Goal: Information Seeking & Learning: Learn about a topic

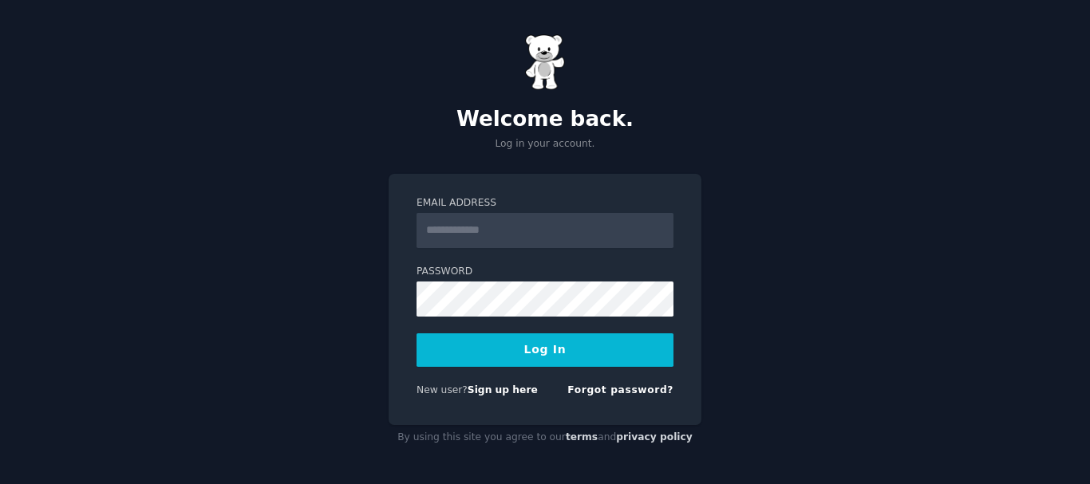
click at [477, 239] on input "Email Address" at bounding box center [544, 230] width 257 height 35
click at [441, 232] on input "Email Address" at bounding box center [544, 230] width 257 height 35
type input "**********"
click at [538, 345] on button "Log In" at bounding box center [544, 349] width 257 height 33
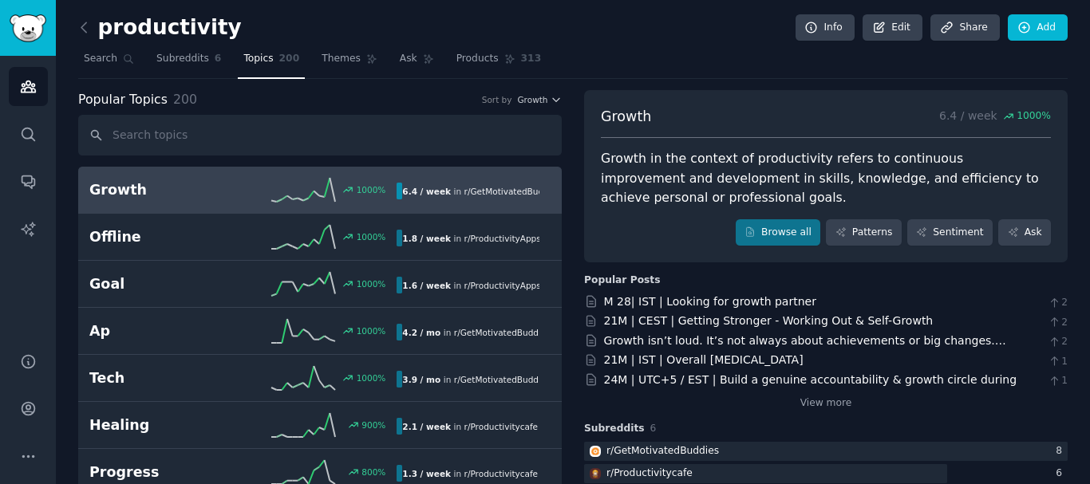
click at [293, 180] on icon at bounding box center [303, 190] width 64 height 24
click at [365, 196] on div "1000 %" at bounding box center [320, 190] width 154 height 24
click at [105, 190] on h2 "Growth" at bounding box center [166, 190] width 154 height 20
click at [429, 189] on b "6.4 / week" at bounding box center [426, 192] width 49 height 10
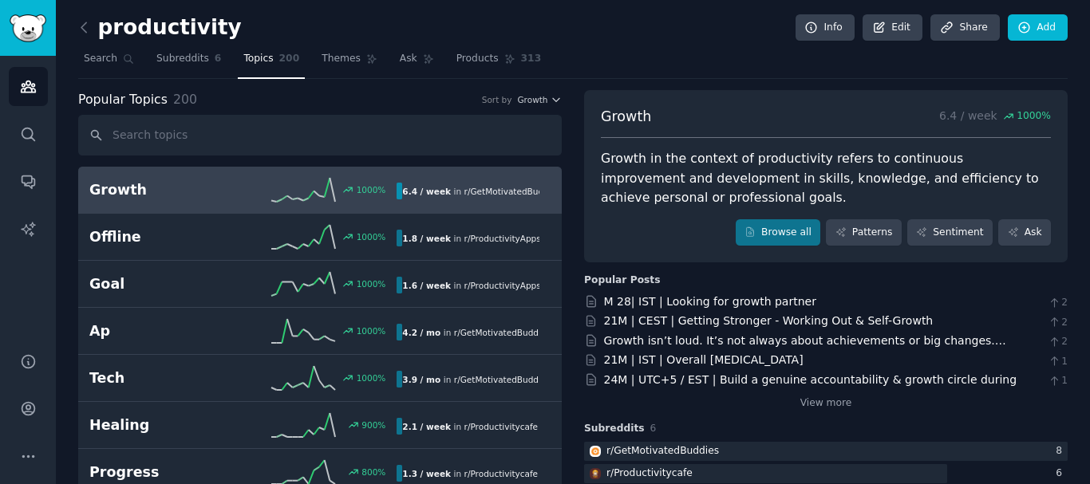
click at [245, 193] on div "1000 %" at bounding box center [320, 190] width 154 height 24
click at [101, 189] on h2 "Growth" at bounding box center [166, 190] width 154 height 20
click at [744, 162] on div "Growth in the context of productivity refers to continuous improvement and deve…" at bounding box center [826, 178] width 450 height 59
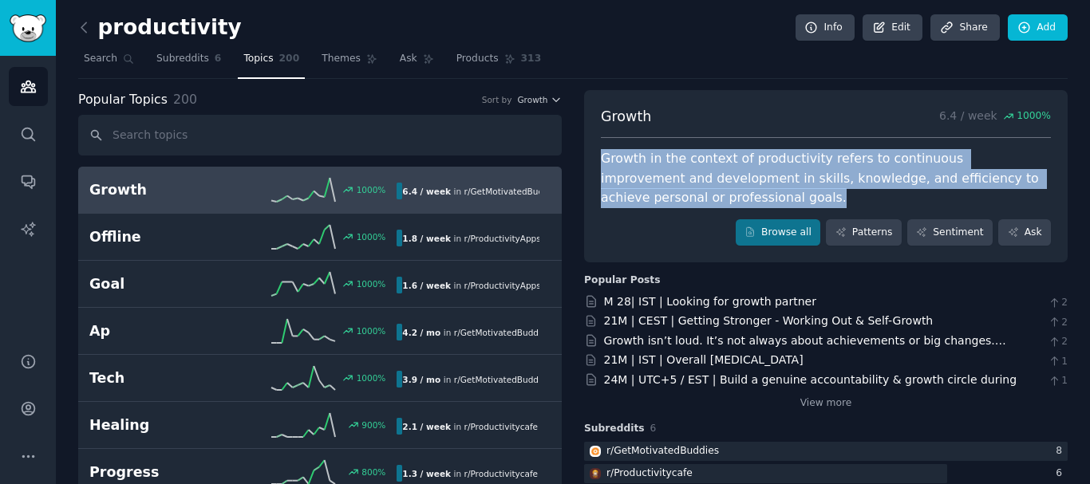
click at [744, 162] on div "Growth in the context of productivity refers to continuous improvement and deve…" at bounding box center [826, 178] width 450 height 59
click at [927, 167] on div "Growth in the context of productivity refers to continuous improvement and deve…" at bounding box center [826, 178] width 450 height 59
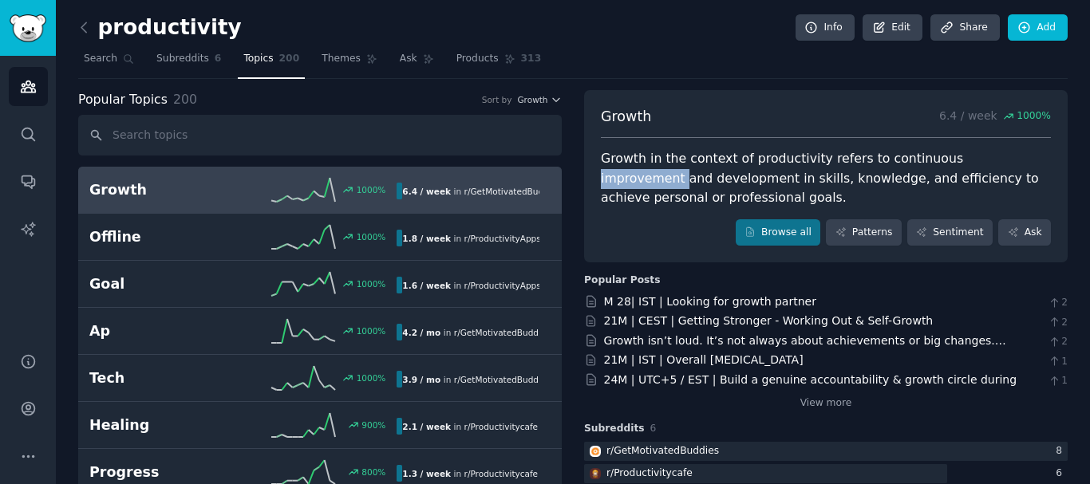
click at [927, 167] on div "Growth in the context of productivity refers to continuous improvement and deve…" at bounding box center [826, 178] width 450 height 59
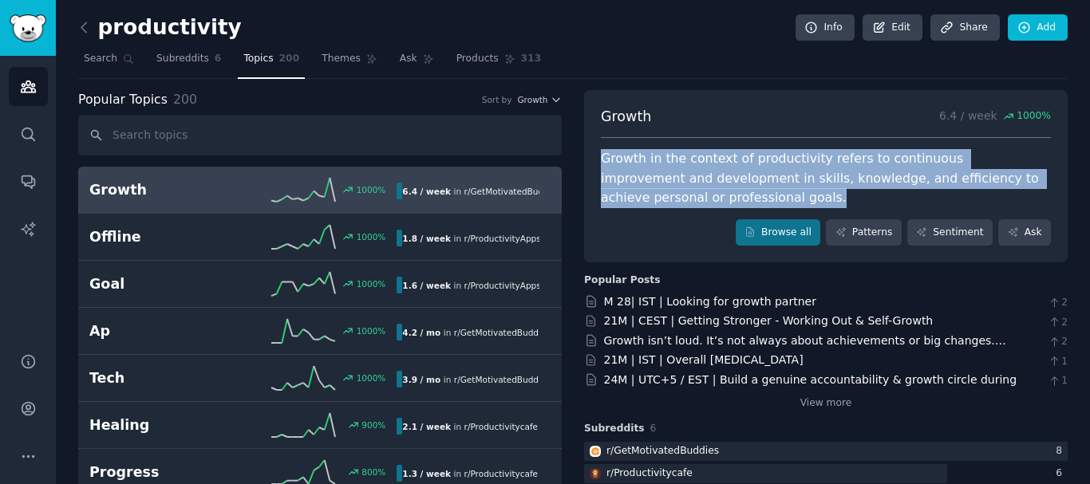
click at [927, 167] on div "Growth in the context of productivity refers to continuous improvement and deve…" at bounding box center [826, 178] width 450 height 59
click at [715, 199] on div "Growth in the context of productivity refers to continuous improvement and deve…" at bounding box center [826, 178] width 450 height 59
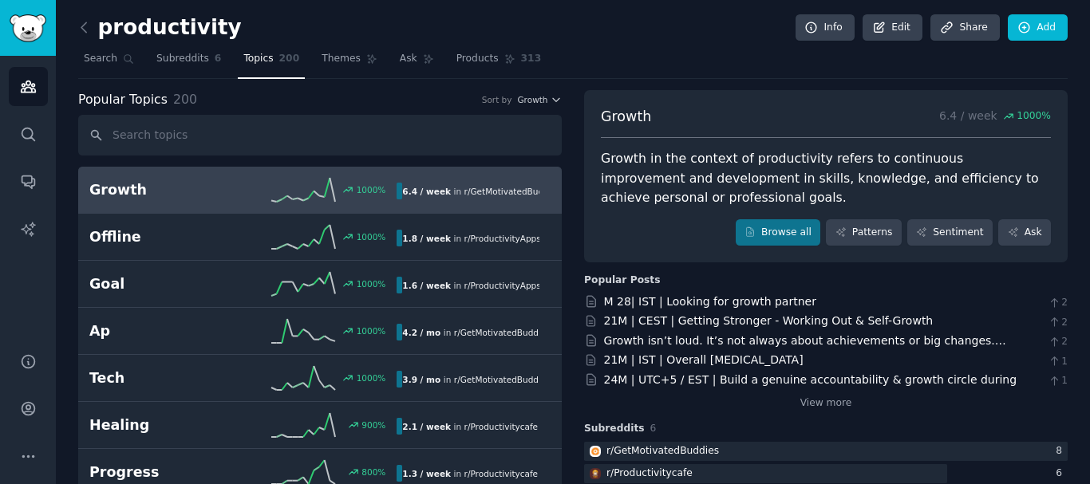
click at [715, 199] on div "Growth in the context of productivity refers to continuous improvement and deve…" at bounding box center [826, 178] width 450 height 59
click at [829, 168] on div "Growth in the context of productivity refers to continuous improvement and deve…" at bounding box center [826, 178] width 450 height 59
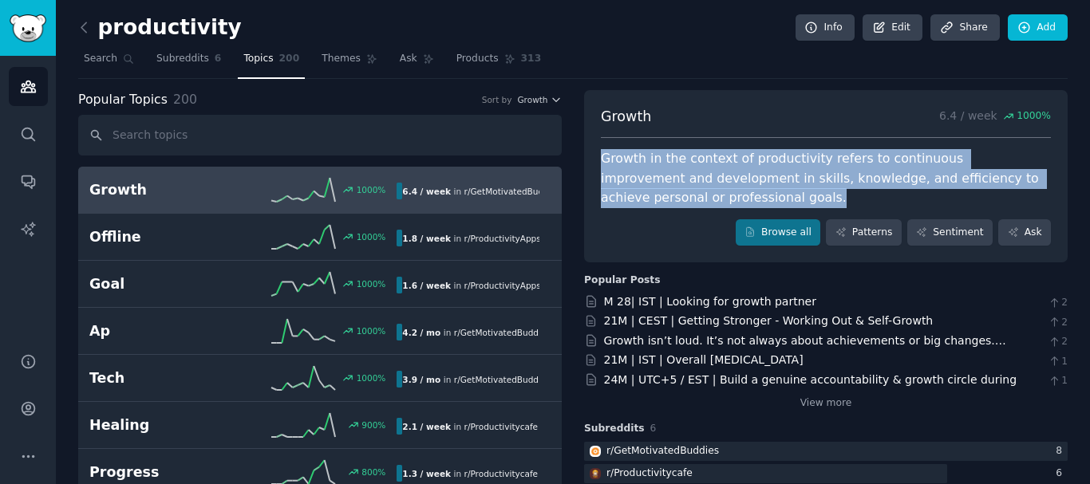
click at [829, 168] on div "Growth in the context of productivity refers to continuous improvement and deve…" at bounding box center [826, 178] width 450 height 59
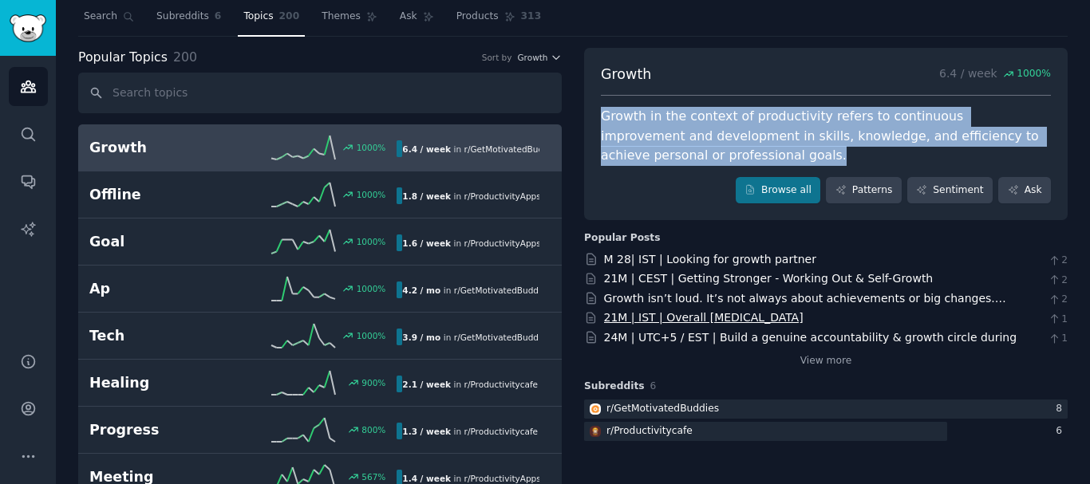
scroll to position [64, 0]
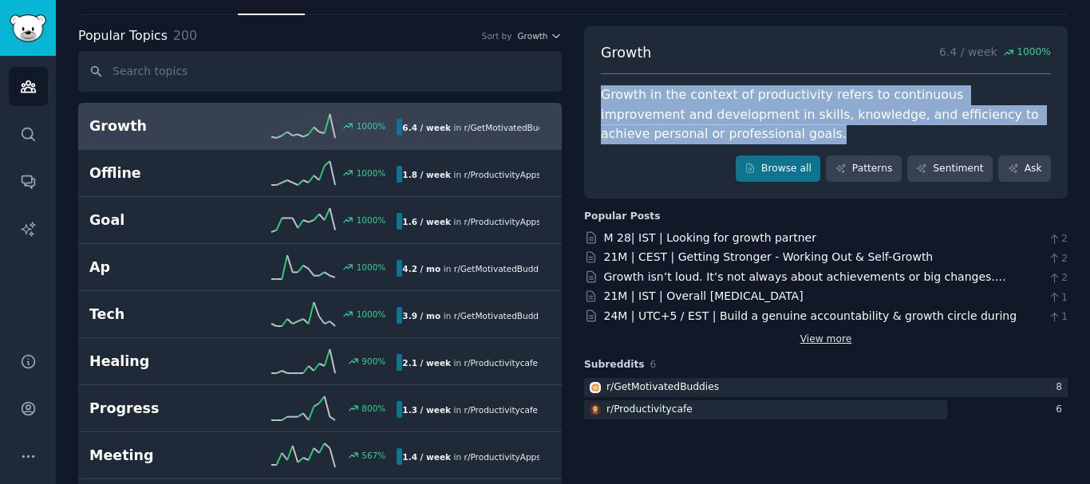
click at [835, 341] on link "View more" at bounding box center [826, 340] width 52 height 14
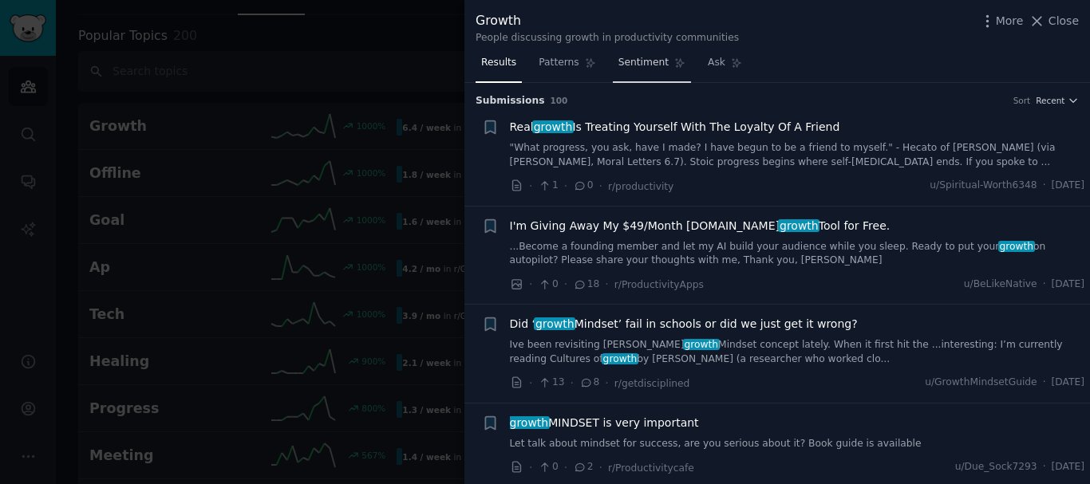
click at [641, 70] on link "Sentiment" at bounding box center [652, 66] width 78 height 33
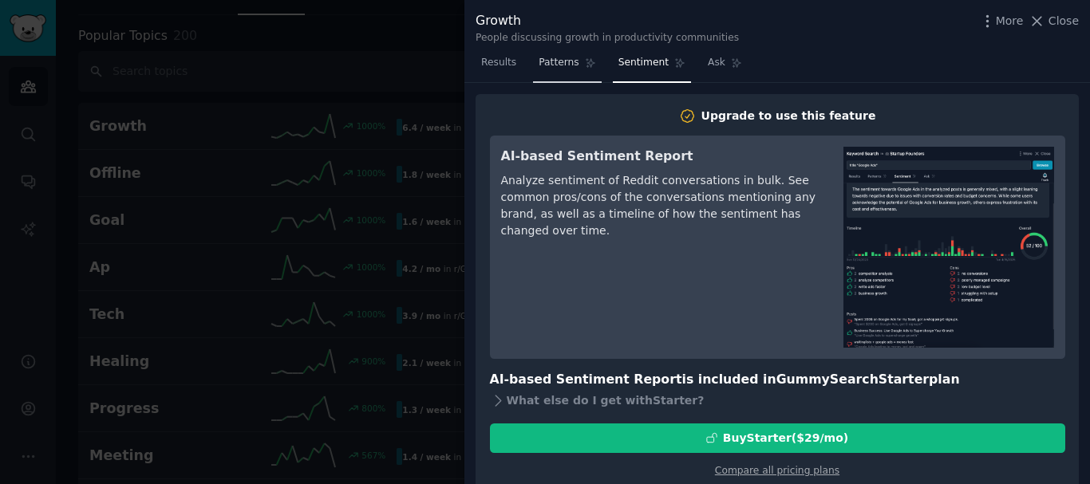
click at [560, 63] on span "Patterns" at bounding box center [558, 63] width 40 height 14
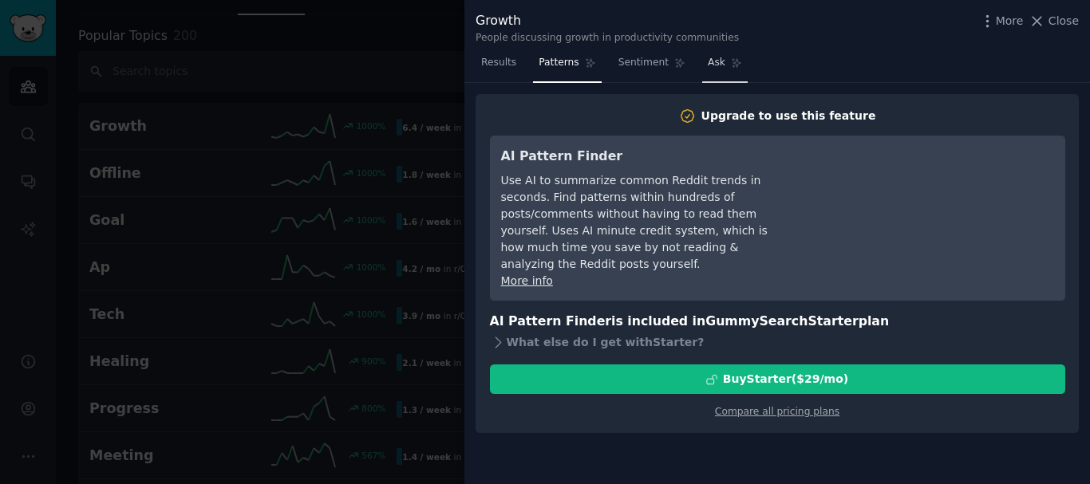
click at [707, 60] on span "Ask" at bounding box center [716, 63] width 18 height 14
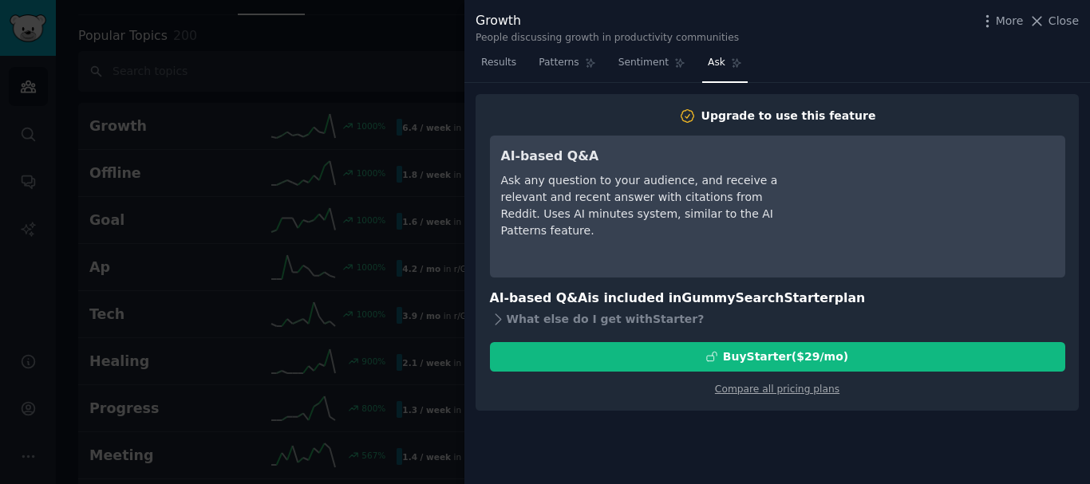
click at [317, 279] on div at bounding box center [545, 242] width 1090 height 484
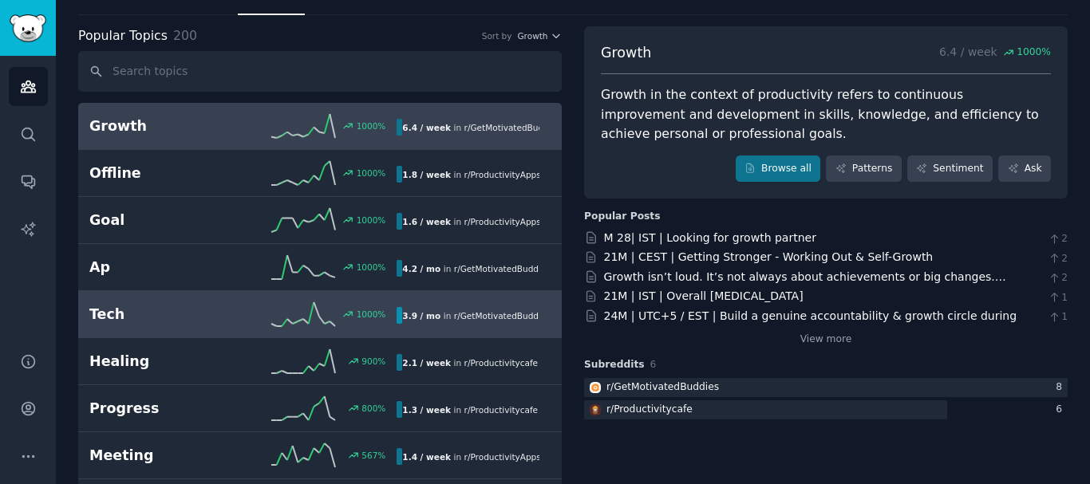
click at [207, 305] on h2 "Tech" at bounding box center [166, 315] width 154 height 20
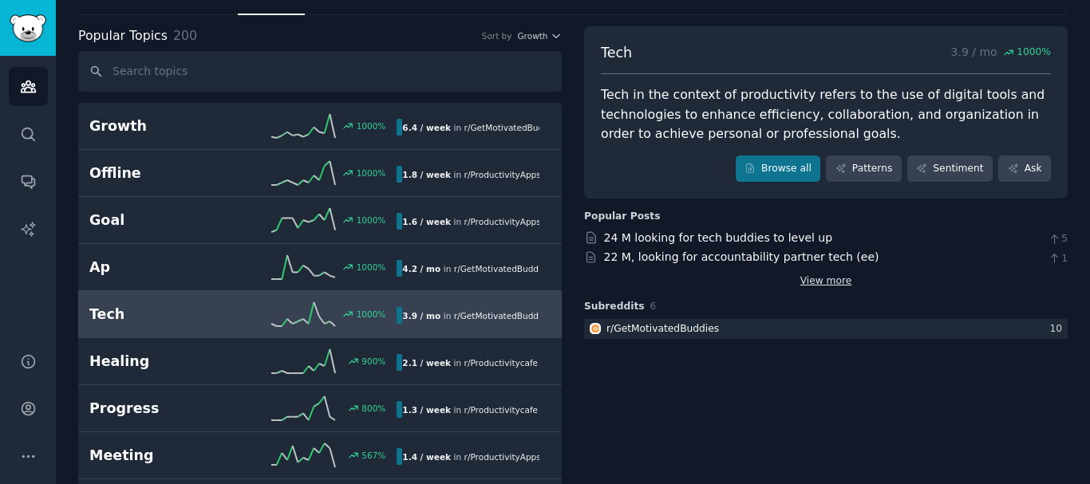
click at [814, 286] on link "View more" at bounding box center [826, 281] width 52 height 14
